Goal: Task Accomplishment & Management: Use online tool/utility

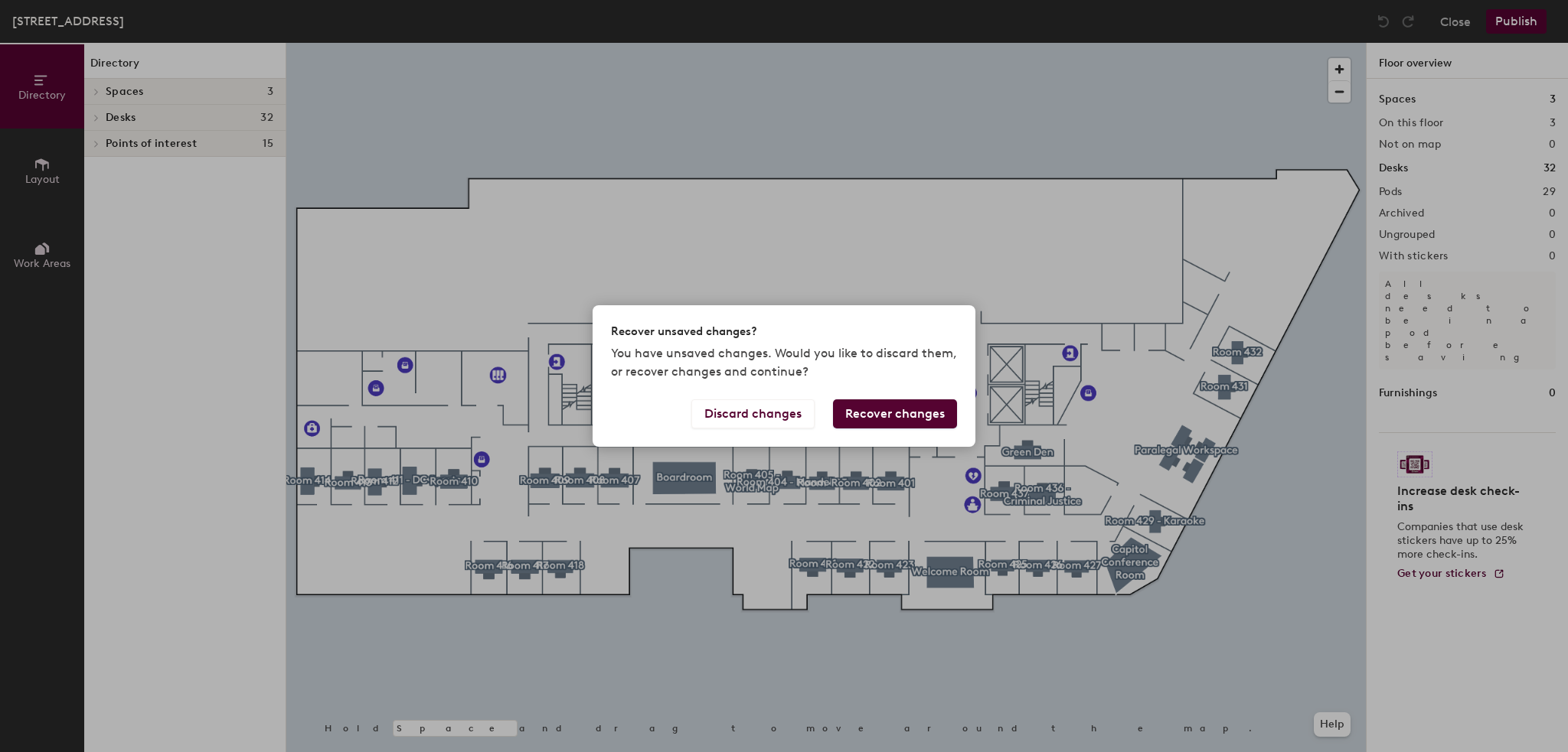
click at [898, 415] on button "Recover changes" at bounding box center [895, 414] width 124 height 29
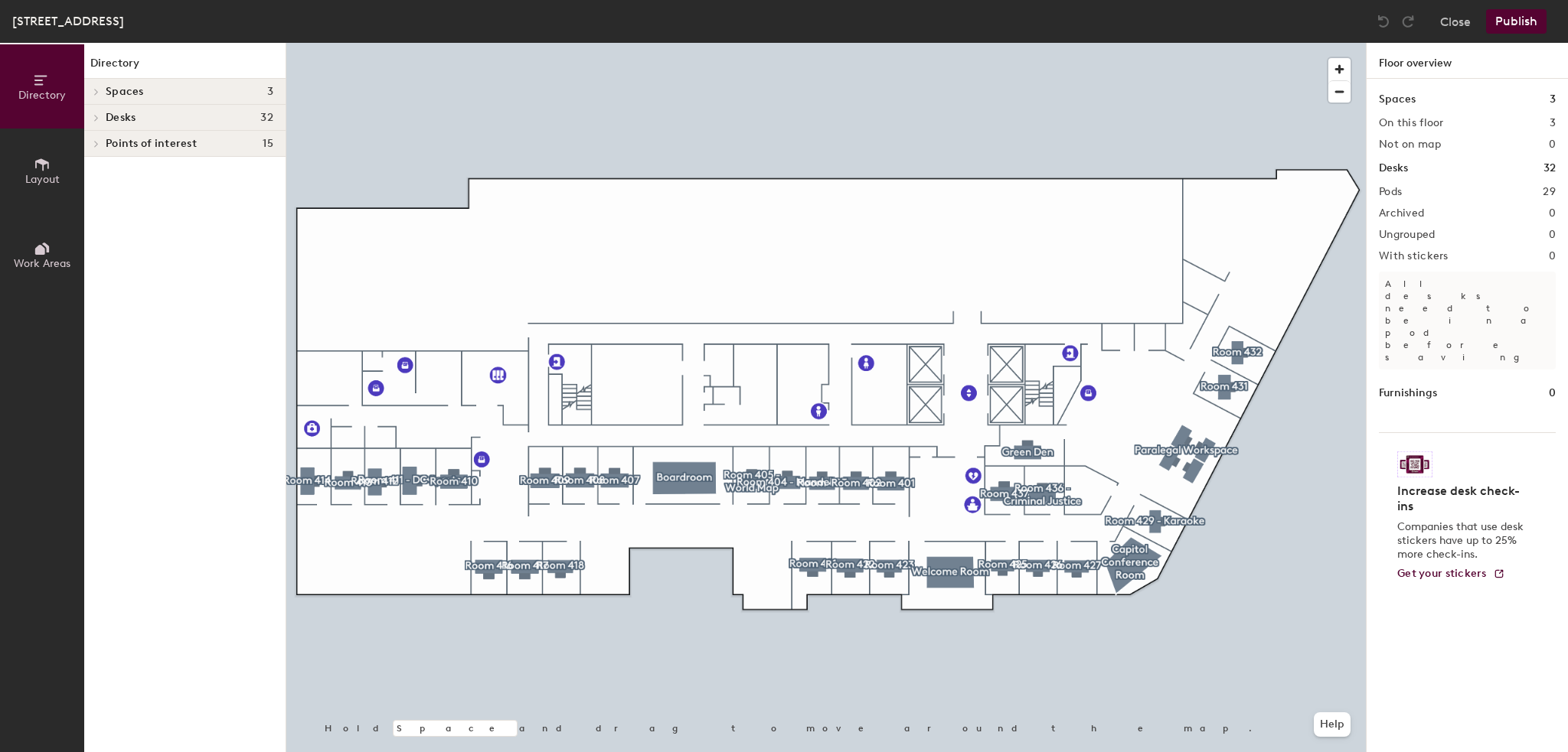
click at [370, 43] on div at bounding box center [826, 43] width 1080 height 0
